Goal: Register for event/course

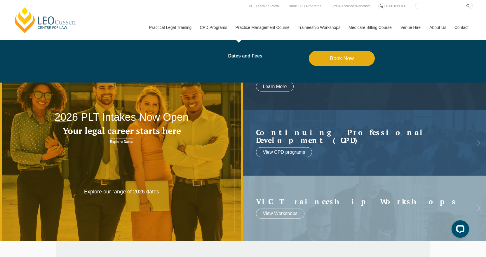
click at [257, 25] on link "Practice Management Course" at bounding box center [262, 27] width 62 height 25
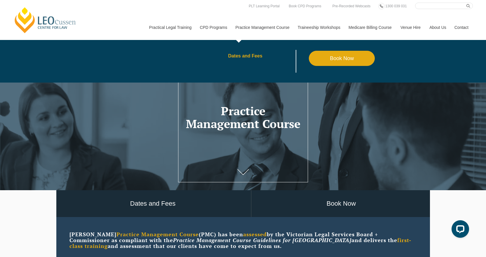
click at [249, 56] on link "Dates and Fees" at bounding box center [268, 56] width 81 height 5
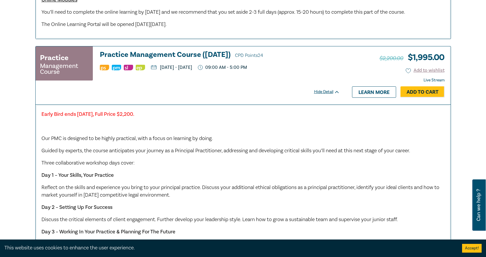
scroll to position [497, 0]
